Goal: Information Seeking & Learning: Check status

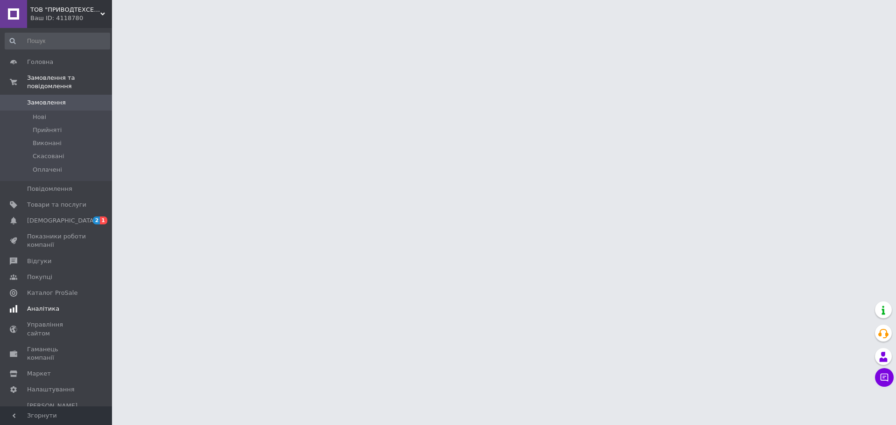
click at [45, 305] on span "Аналітика" at bounding box center [43, 309] width 32 height 8
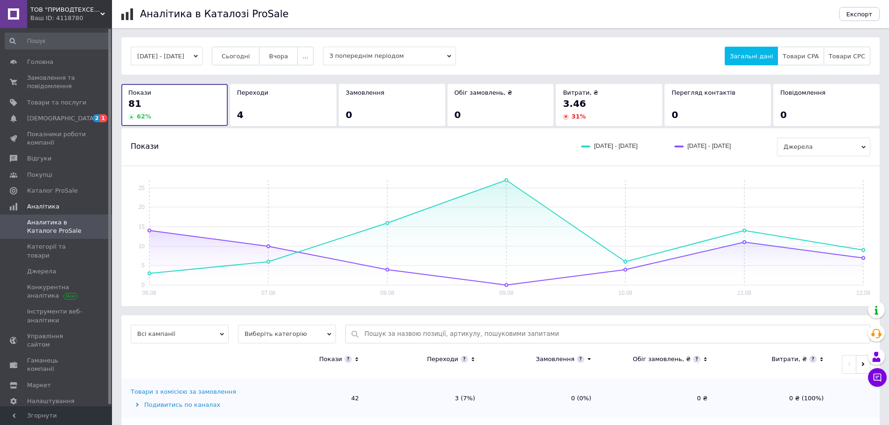
click at [269, 114] on div "4" at bounding box center [283, 114] width 92 height 13
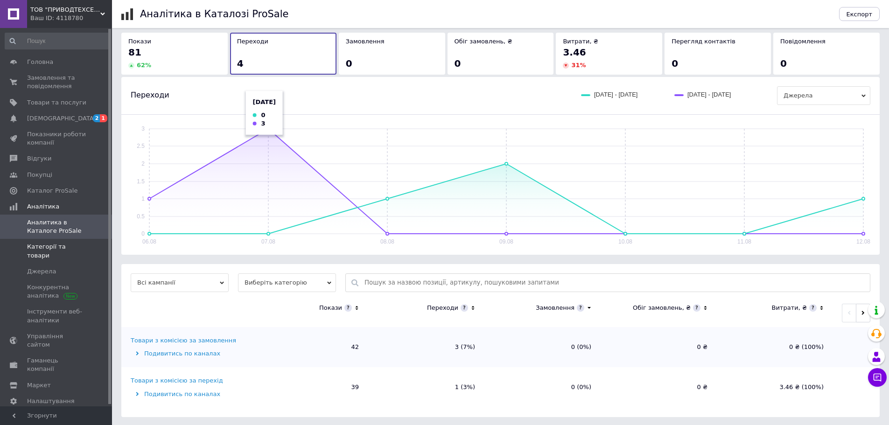
scroll to position [53, 0]
click at [56, 250] on span "Категорії та товари" at bounding box center [56, 251] width 59 height 17
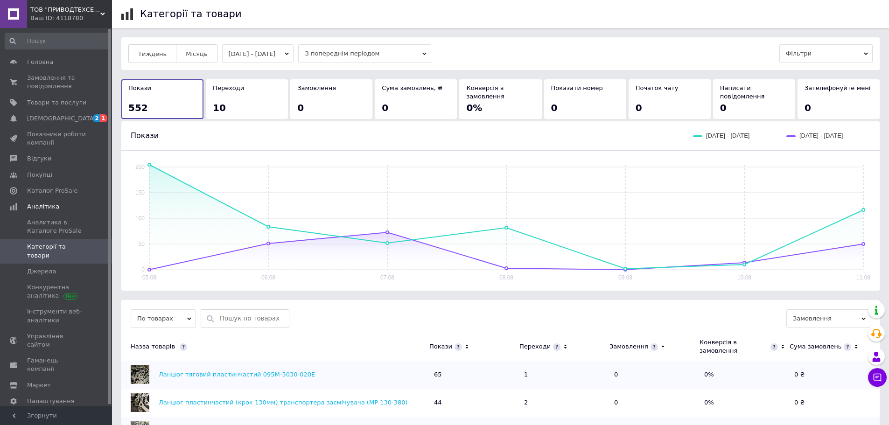
click at [225, 101] on div "10" at bounding box center [247, 107] width 68 height 13
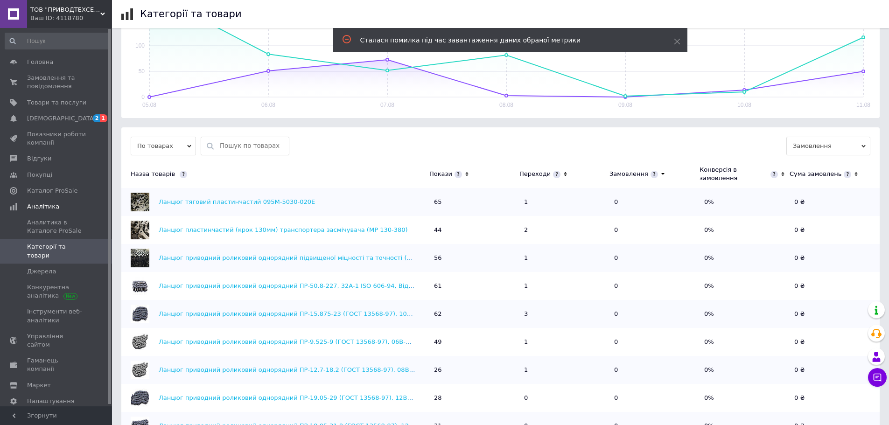
scroll to position [47, 0]
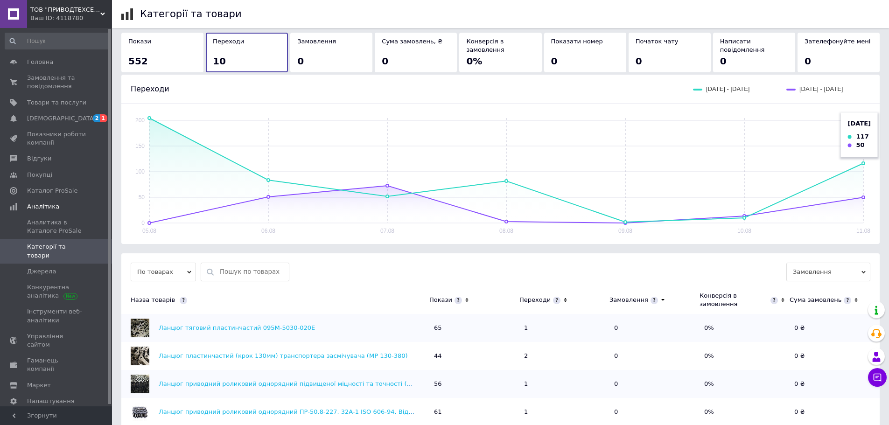
click at [863, 155] on rect at bounding box center [506, 170] width 714 height 105
click at [176, 55] on div "552" at bounding box center [162, 61] width 68 height 13
click at [258, 55] on div "10" at bounding box center [247, 61] width 68 height 13
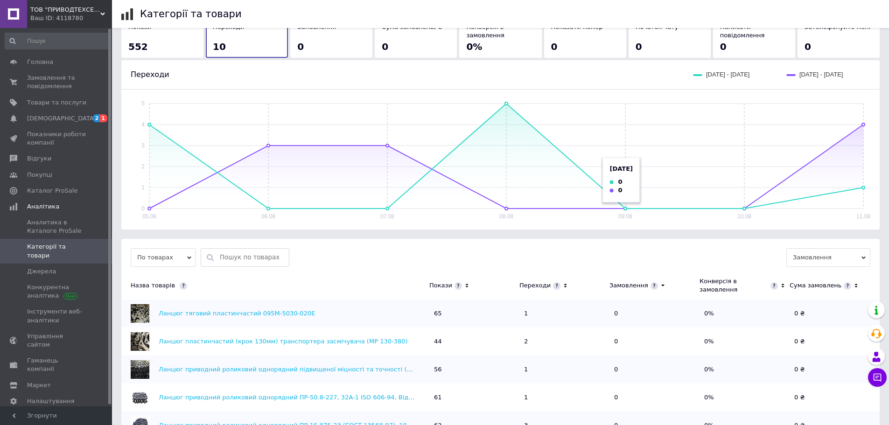
scroll to position [0, 0]
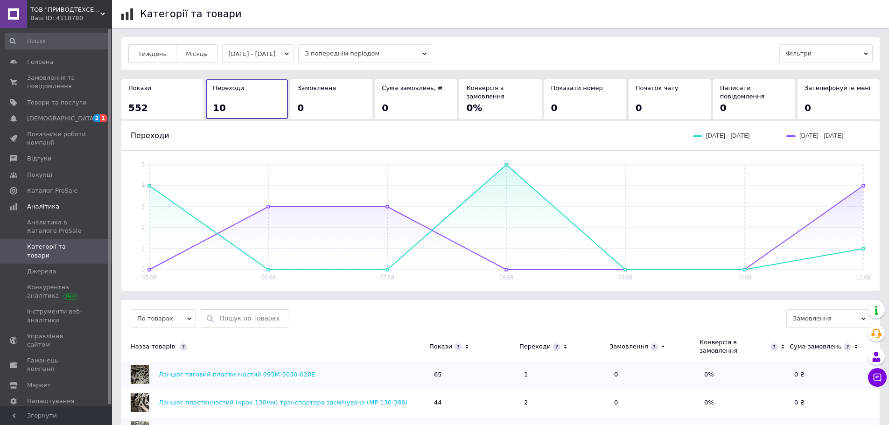
click at [172, 101] on div "552" at bounding box center [162, 107] width 68 height 13
click at [225, 101] on div "10" at bounding box center [247, 107] width 68 height 13
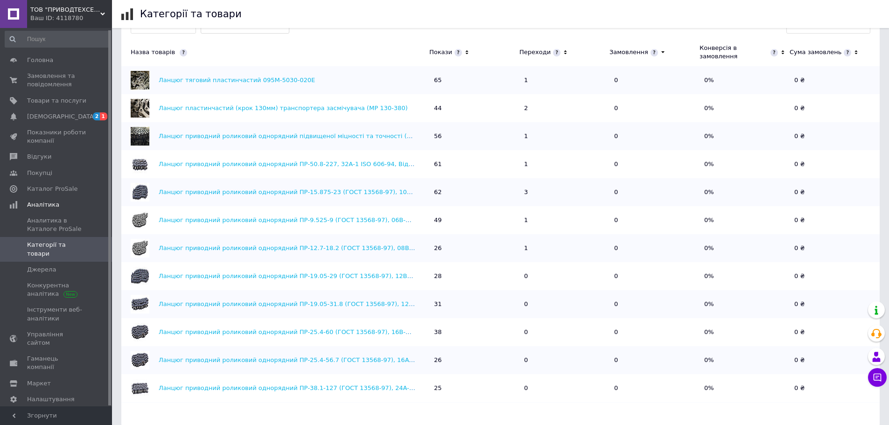
scroll to position [296, 0]
